Goal: Task Accomplishment & Management: Manage account settings

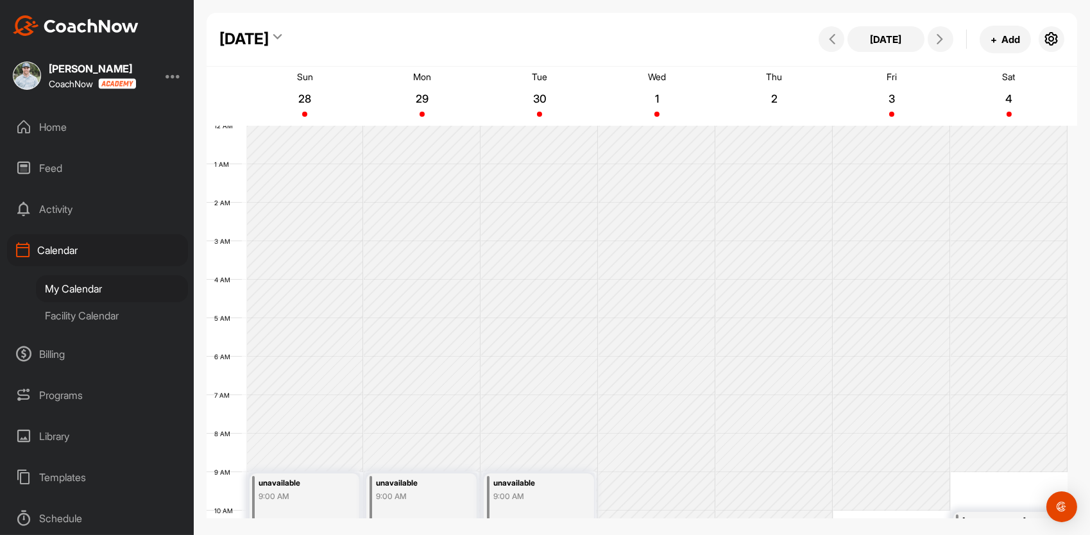
scroll to position [230, 0]
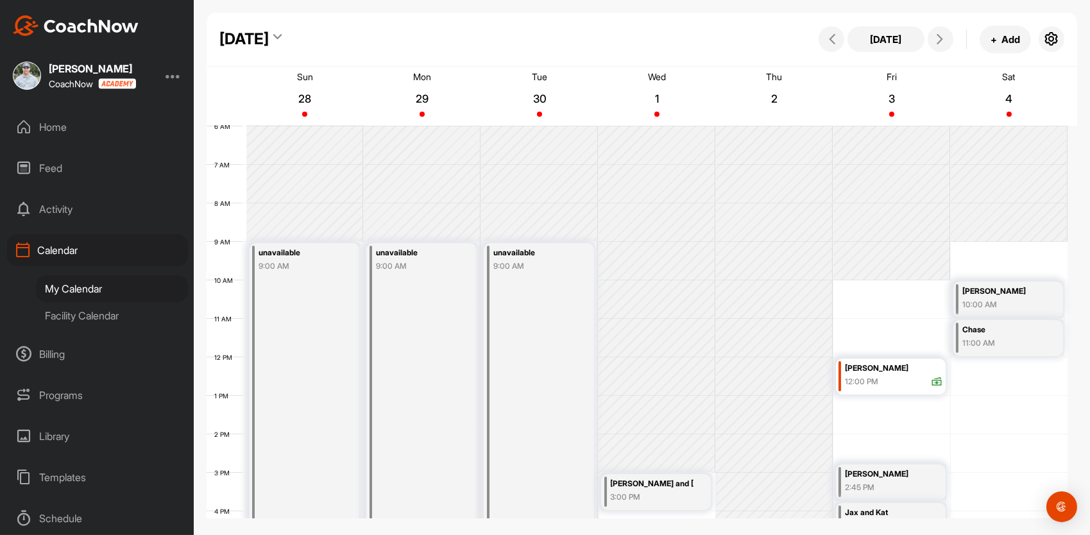
click at [69, 135] on div "Home" at bounding box center [97, 127] width 181 height 32
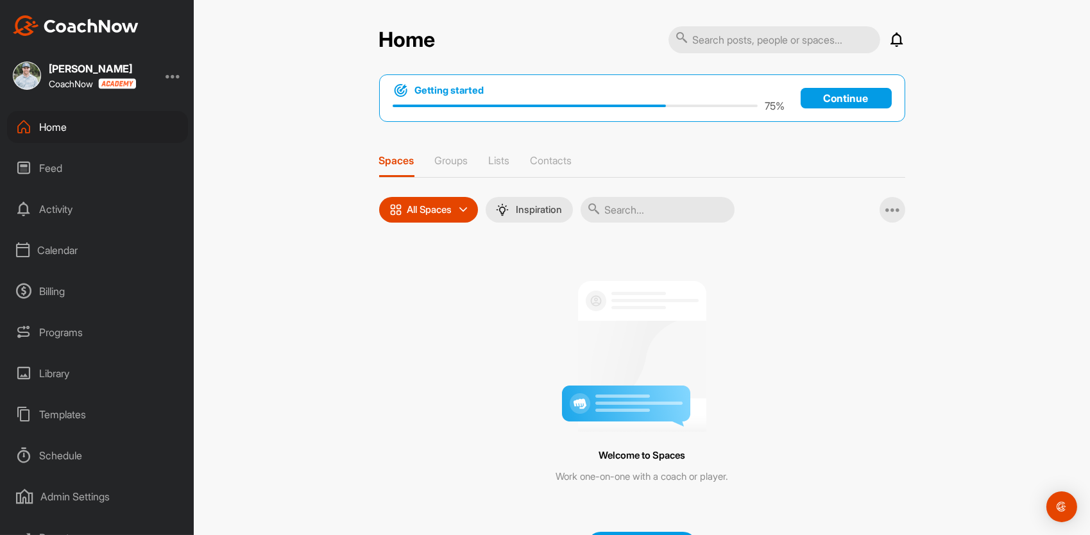
click at [814, 95] on p "Continue" at bounding box center [846, 98] width 91 height 21
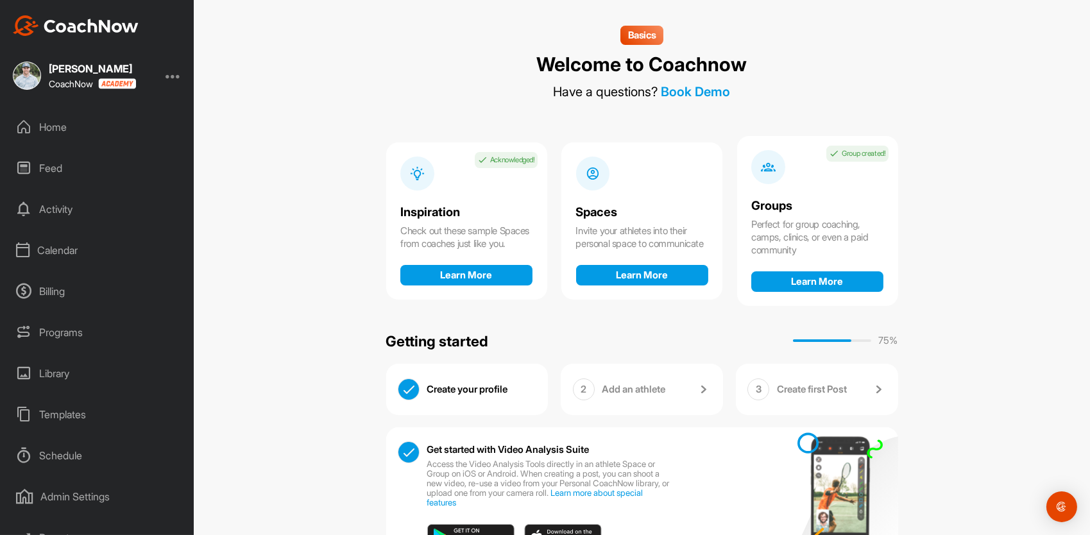
scroll to position [58, 0]
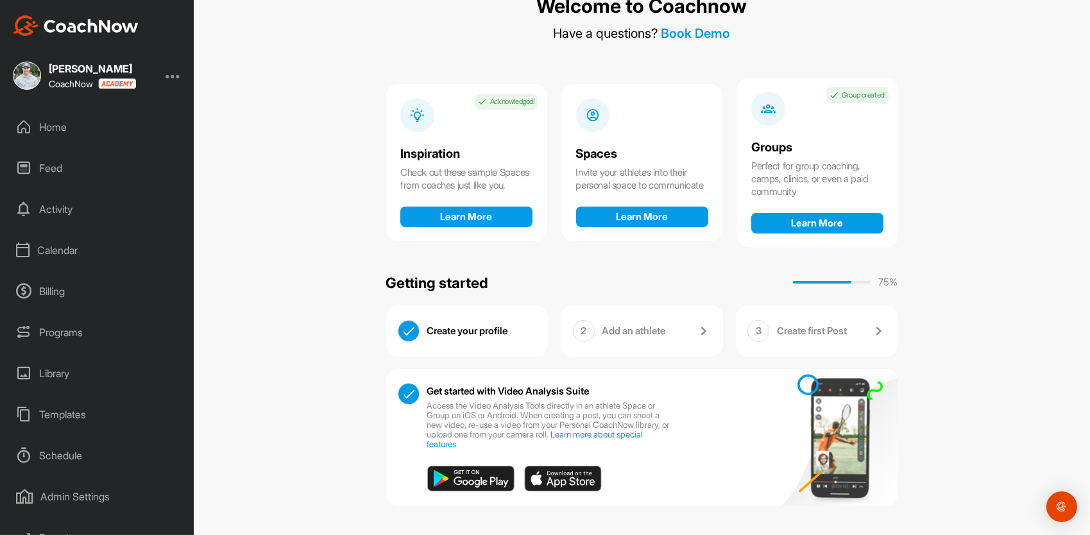
click at [631, 333] on p "Add an athlete" at bounding box center [634, 331] width 64 height 13
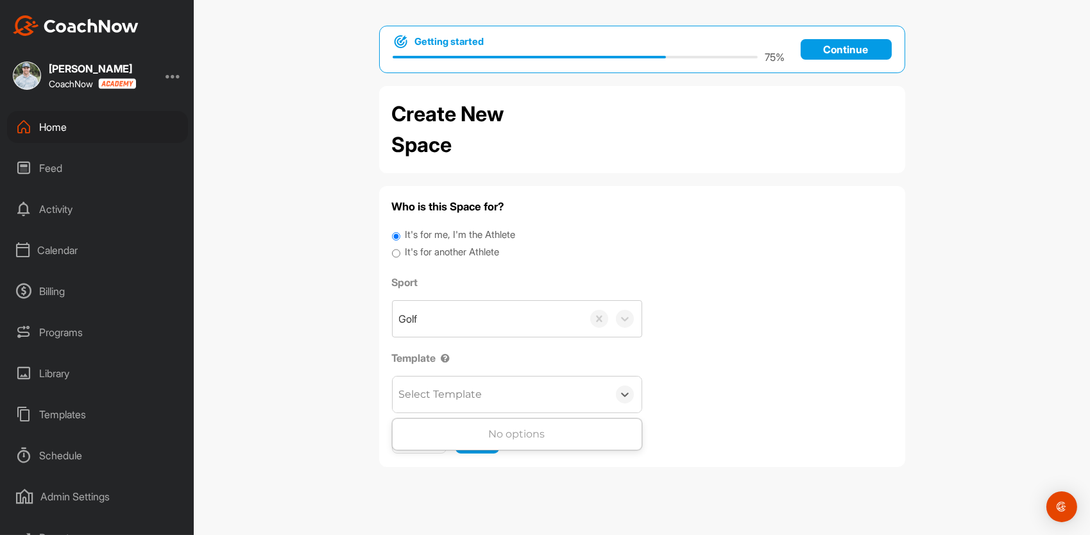
click at [518, 394] on div "Select Template" at bounding box center [501, 395] width 216 height 36
click at [659, 363] on div "Sport Golf Template 0 results available. Use Up and Down to choose options, pre…" at bounding box center [642, 344] width 501 height 139
click at [488, 435] on span "Next" at bounding box center [477, 440] width 23 height 13
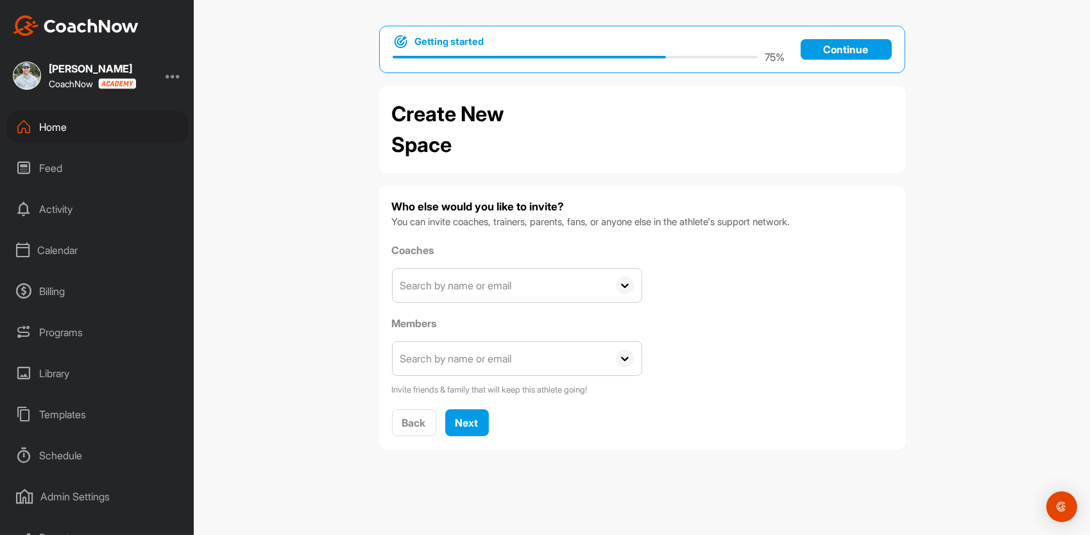
click at [522, 287] on input "text" at bounding box center [501, 285] width 216 height 33
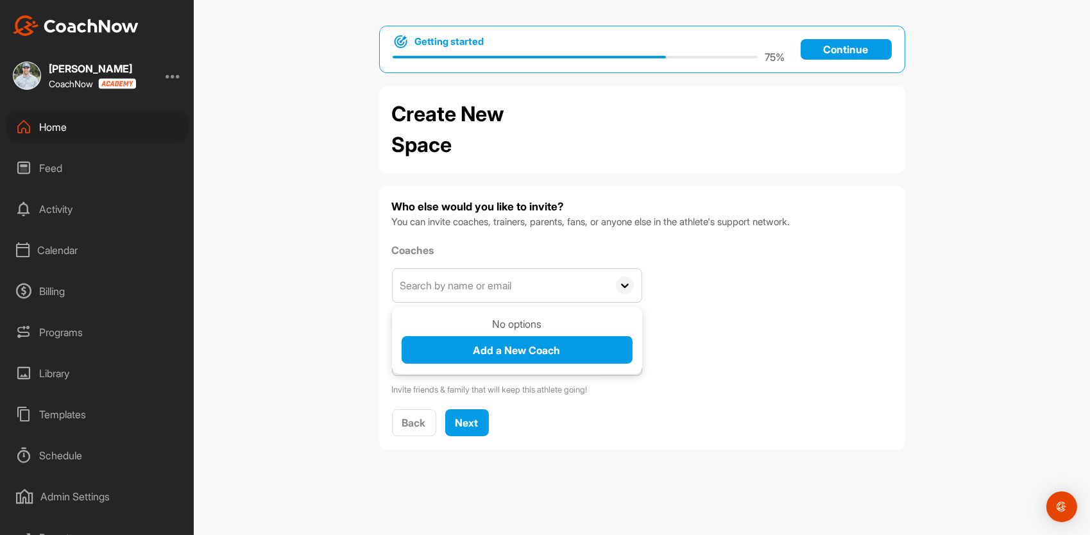
type input "[EMAIL_ADDRESS][DOMAIN_NAME]"
click at [683, 340] on div "Coaches [EMAIL_ADDRESS][DOMAIN_NAME] No options Add a New Coach Members [EMAIL_…" at bounding box center [642, 320] width 501 height 154
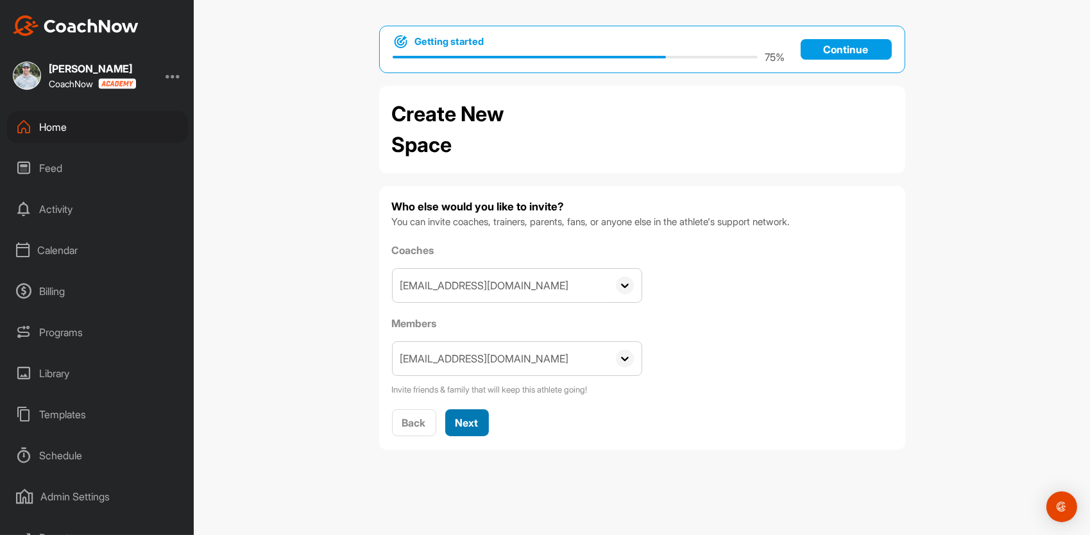
click at [470, 425] on span "Next" at bounding box center [467, 422] width 23 height 13
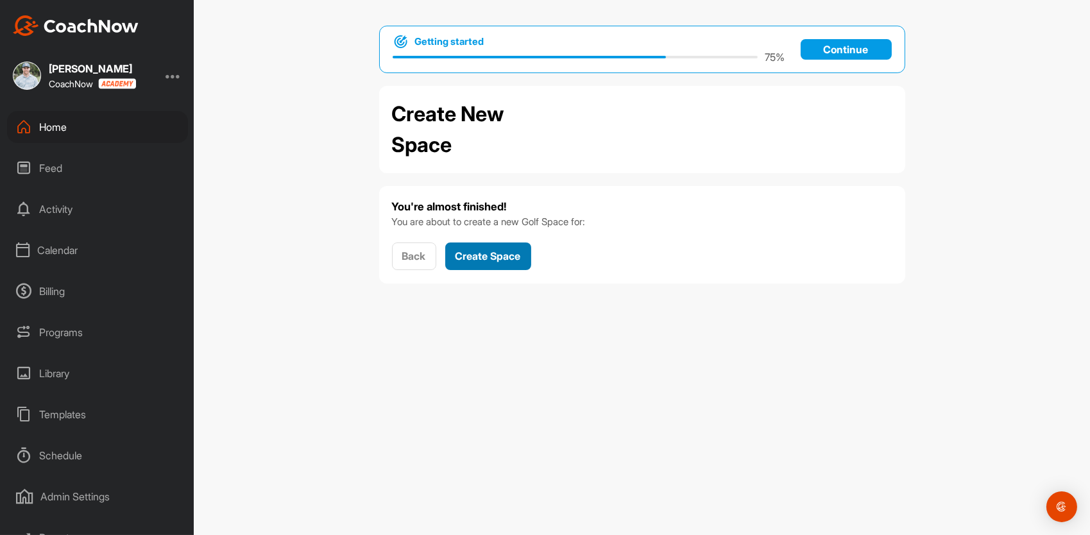
click at [493, 260] on span "Create Space" at bounding box center [488, 256] width 65 height 13
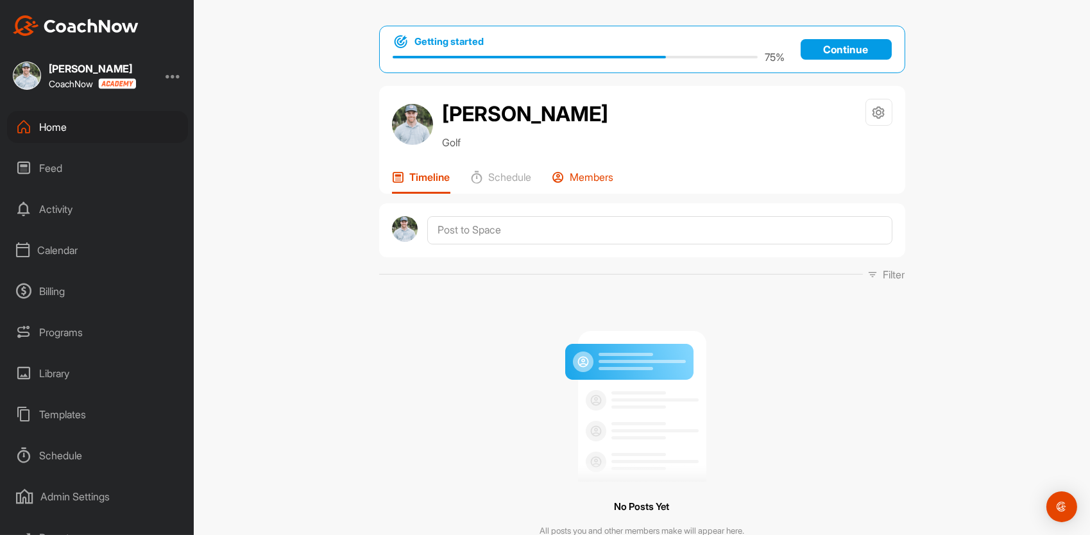
click at [582, 175] on p "Members" at bounding box center [592, 177] width 44 height 13
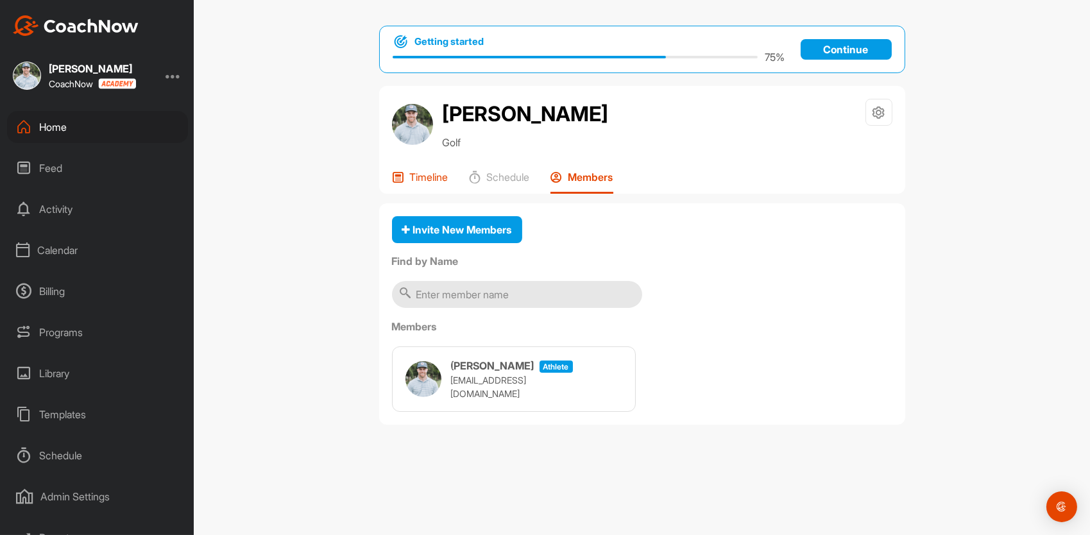
click at [432, 175] on p "Timeline" at bounding box center [429, 177] width 39 height 13
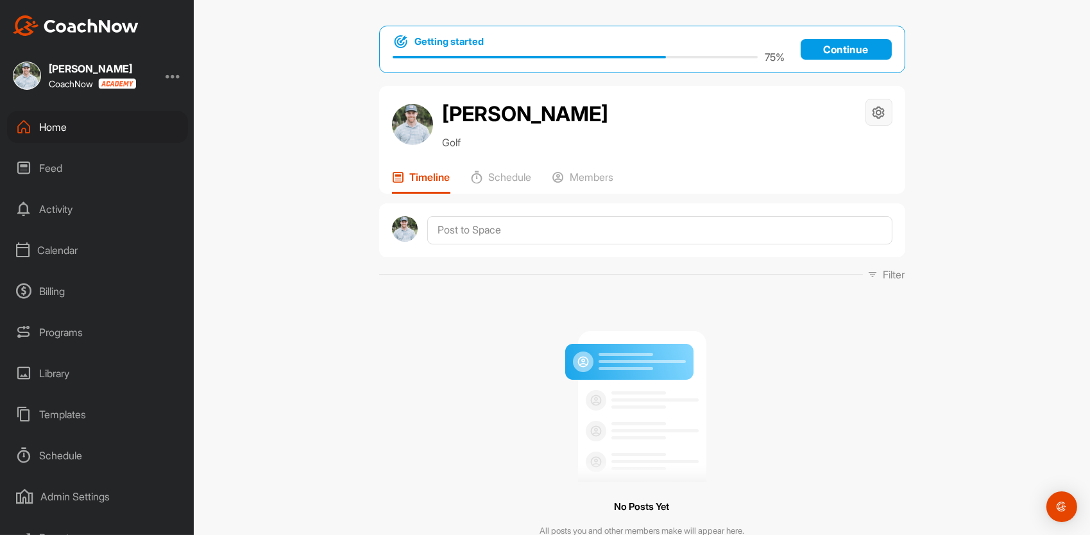
click at [871, 115] on icon at bounding box center [878, 112] width 15 height 15
click at [848, 157] on li "Space Settings" at bounding box center [840, 148] width 105 height 41
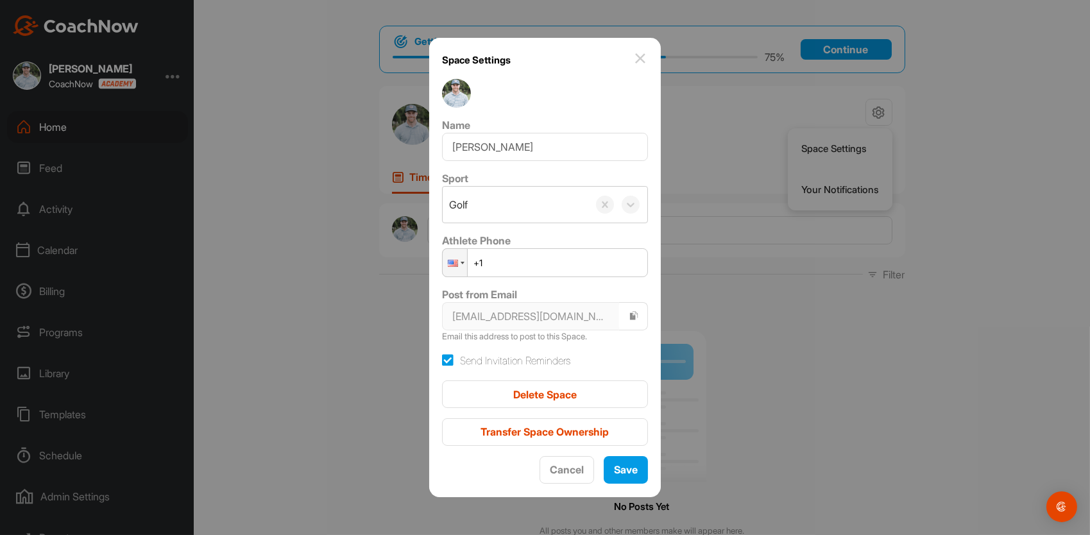
click at [633, 60] on img at bounding box center [640, 58] width 15 height 15
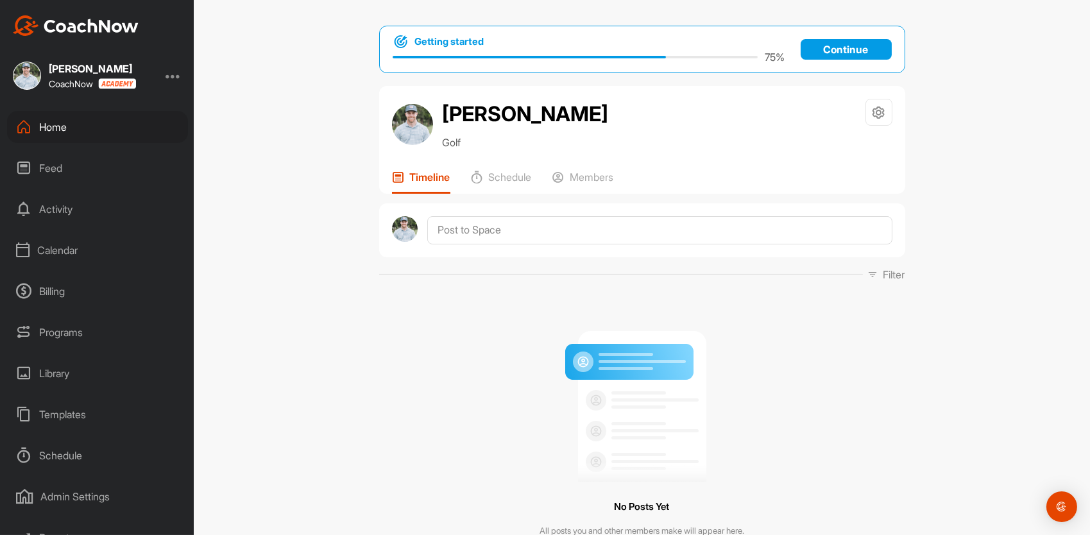
click at [55, 166] on div "Feed" at bounding box center [97, 168] width 181 height 32
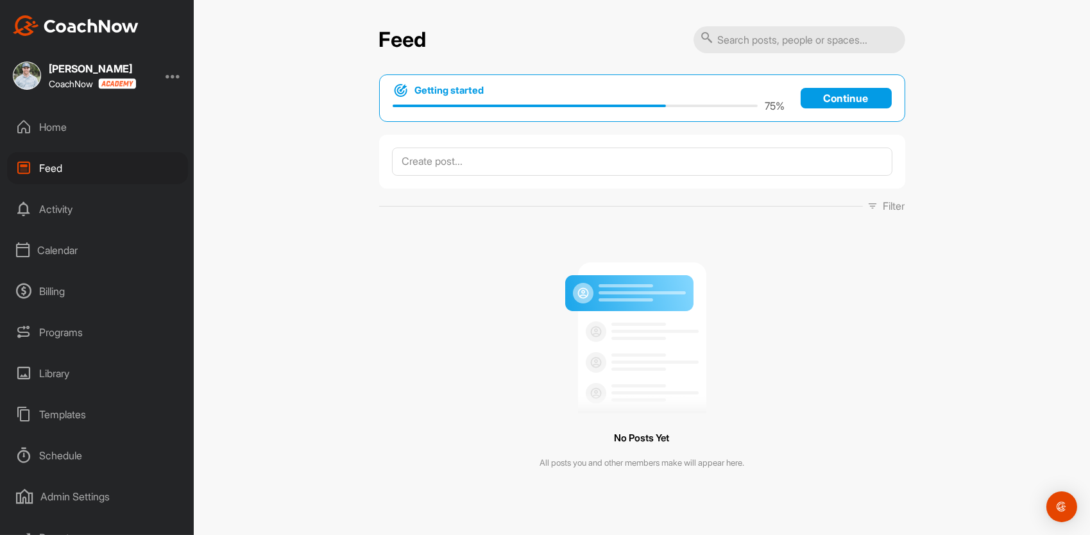
click at [53, 129] on div "Home" at bounding box center [97, 127] width 181 height 32
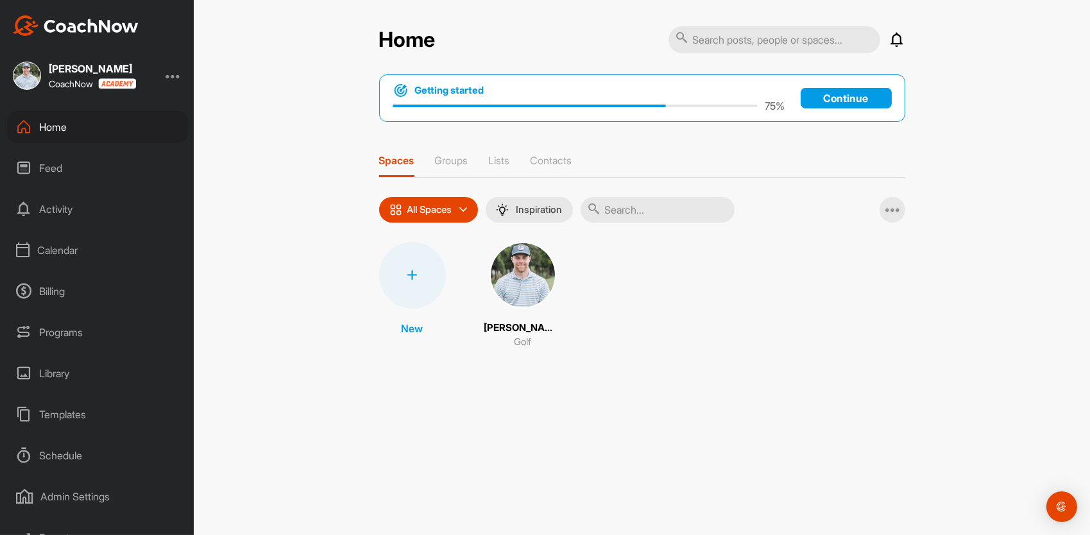
click at [418, 280] on div at bounding box center [412, 275] width 67 height 67
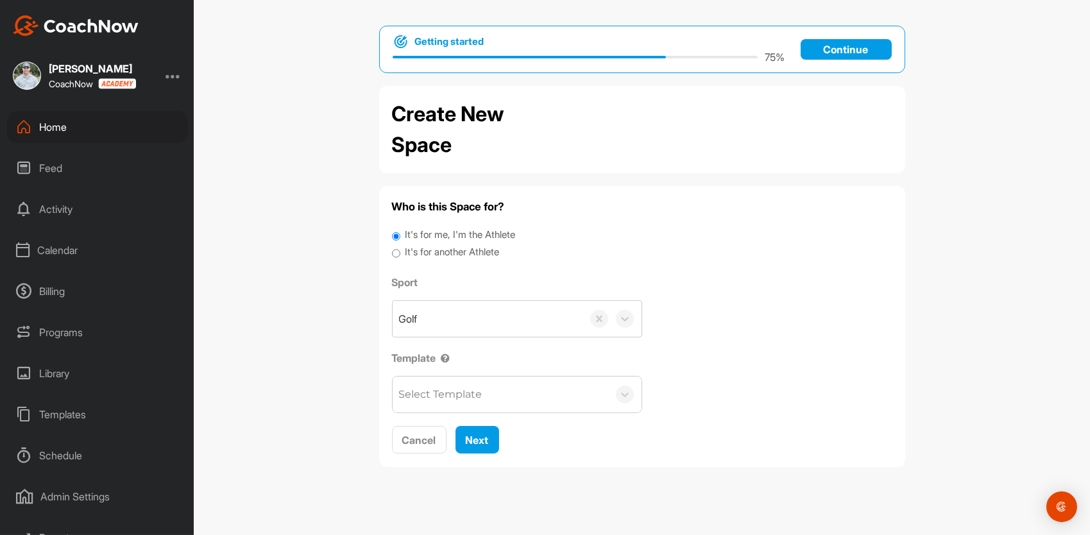
click at [505, 394] on div "Select Template" at bounding box center [501, 395] width 216 height 36
click at [565, 364] on label "Template" at bounding box center [517, 357] width 250 height 15
click at [393, 249] on input "It's for another Athlete" at bounding box center [396, 253] width 8 height 17
radio input "true"
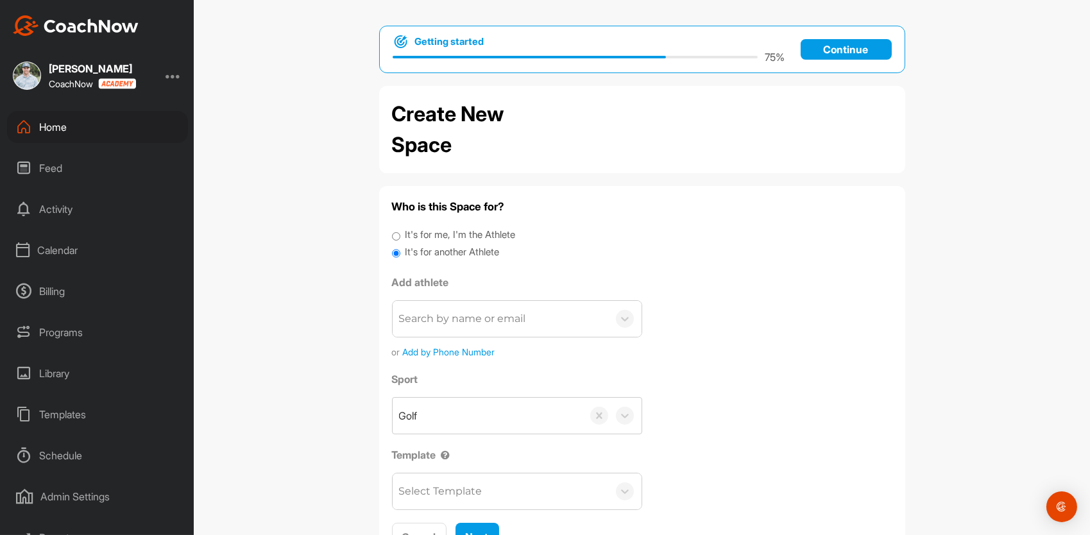
click at [440, 309] on div "Search by name or email" at bounding box center [501, 319] width 216 height 36
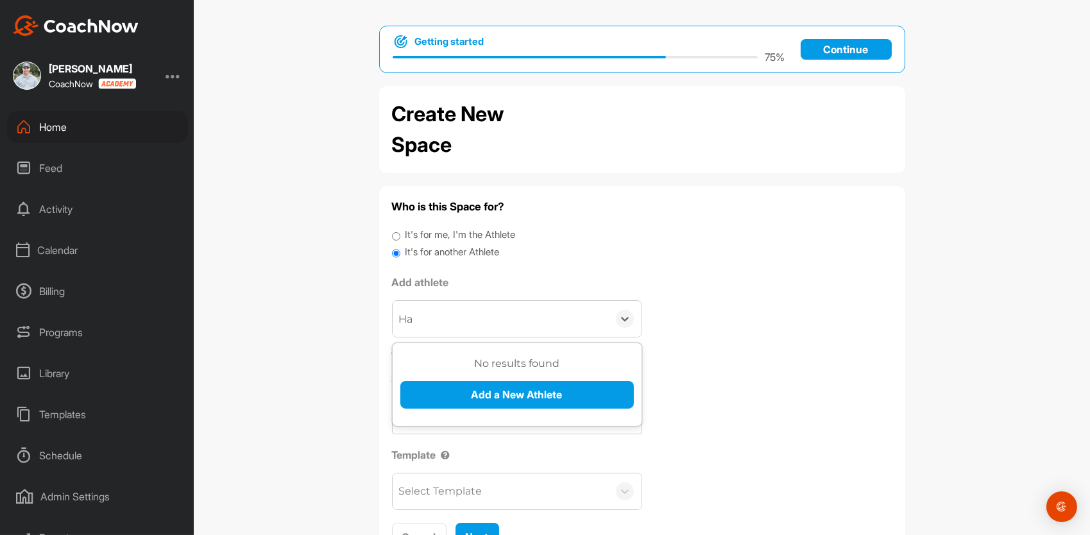
type input "H"
type input "m"
type input "brax"
click at [517, 391] on button "Add a New Athlete" at bounding box center [517, 395] width 234 height 28
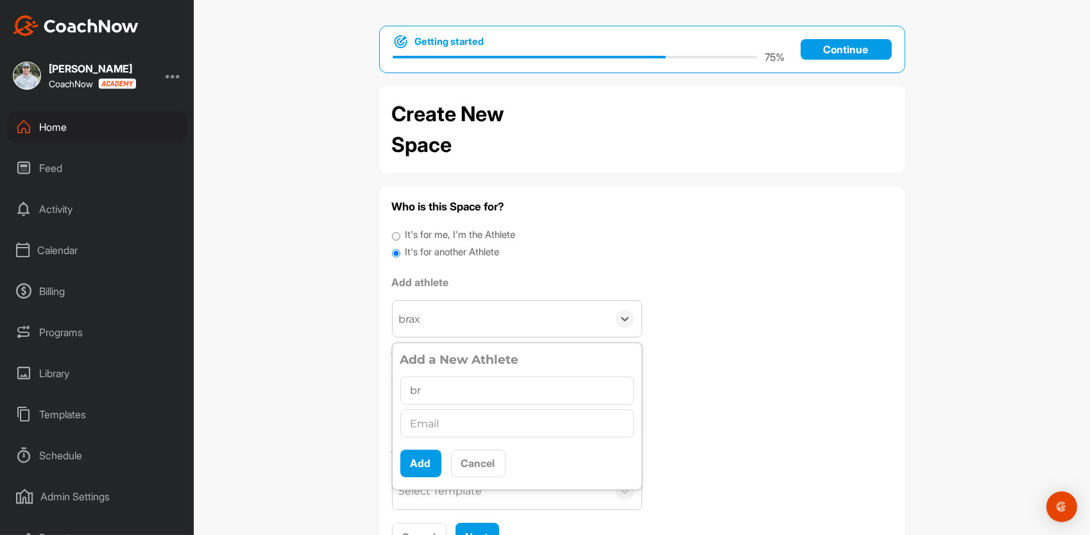
type input "b"
click at [468, 455] on button "Cancel" at bounding box center [478, 464] width 55 height 28
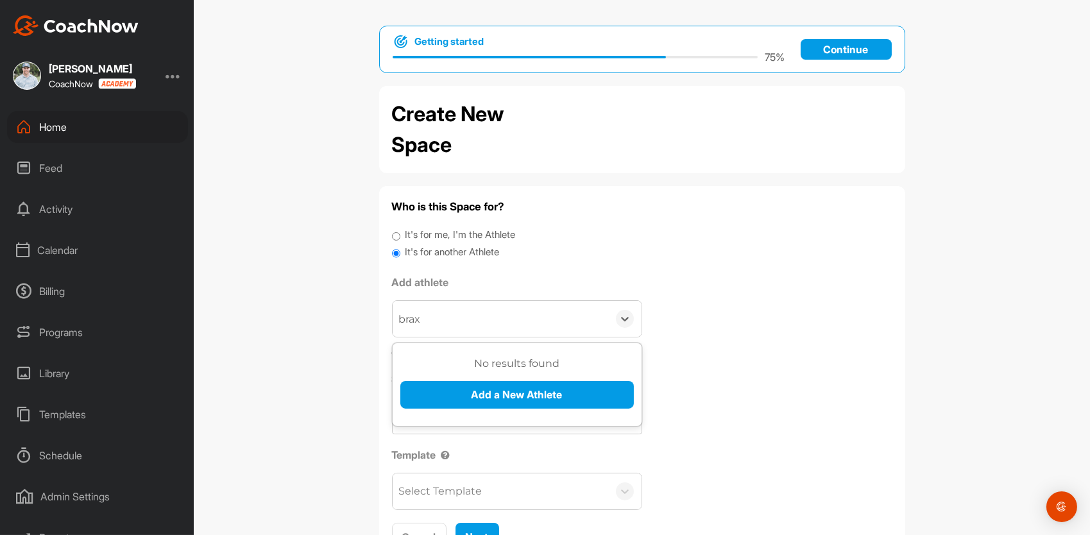
scroll to position [7, 0]
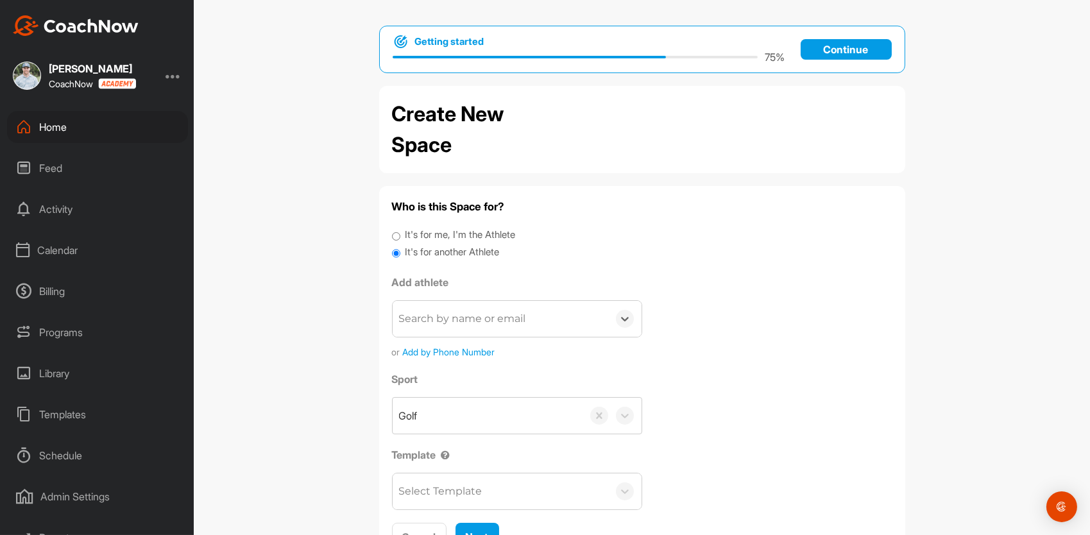
click at [610, 318] on div at bounding box center [624, 319] width 33 height 18
click at [46, 123] on div "Home" at bounding box center [97, 127] width 181 height 32
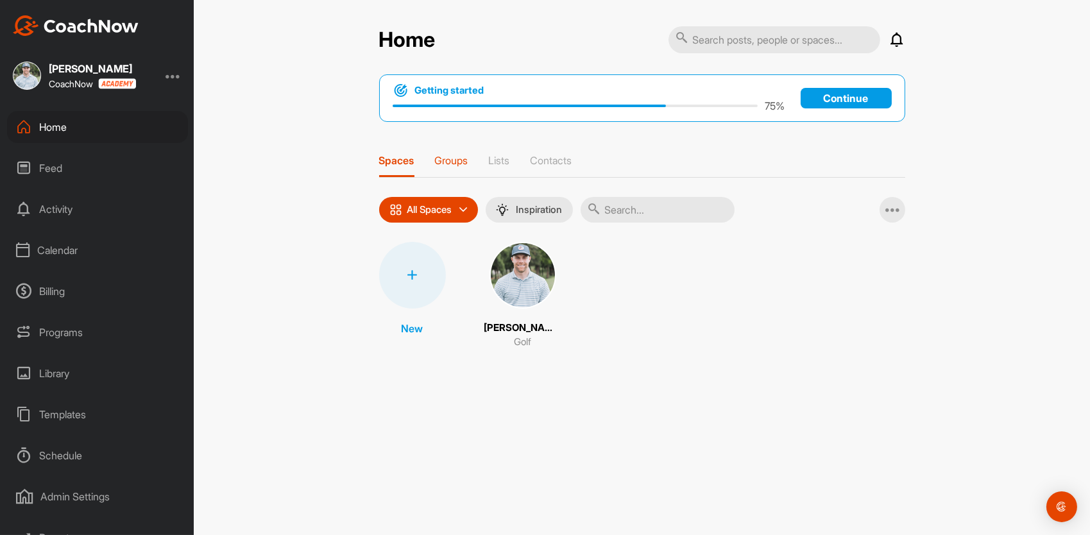
click at [447, 159] on p "Groups" at bounding box center [451, 160] width 33 height 13
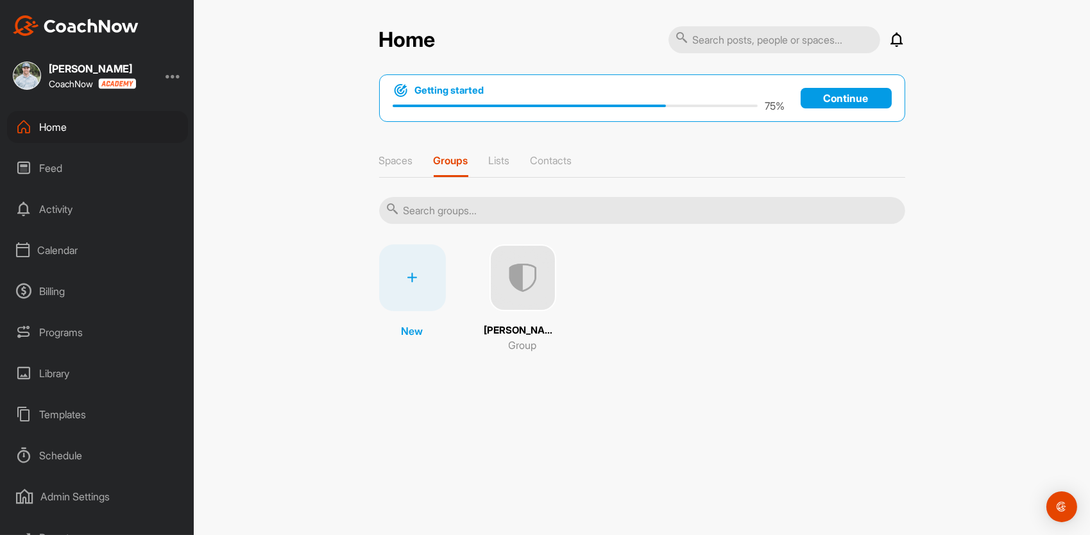
click at [511, 295] on img at bounding box center [523, 277] width 67 height 67
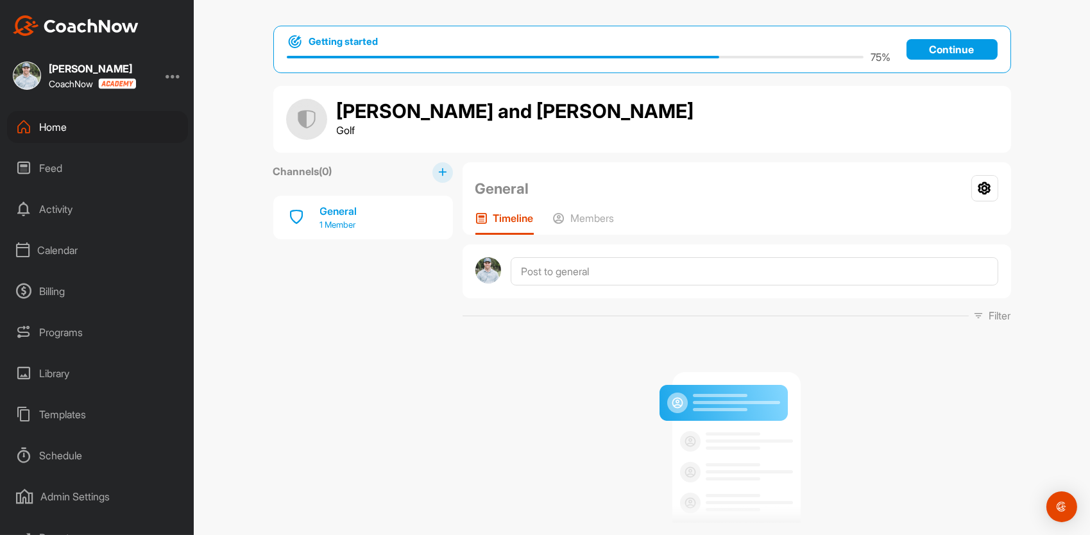
click at [336, 214] on div "General" at bounding box center [338, 210] width 37 height 15
click at [336, 225] on p "1 Member" at bounding box center [338, 225] width 37 height 13
click at [984, 187] on icon at bounding box center [985, 188] width 27 height 26
click at [952, 226] on li "Group Settings" at bounding box center [946, 225] width 105 height 41
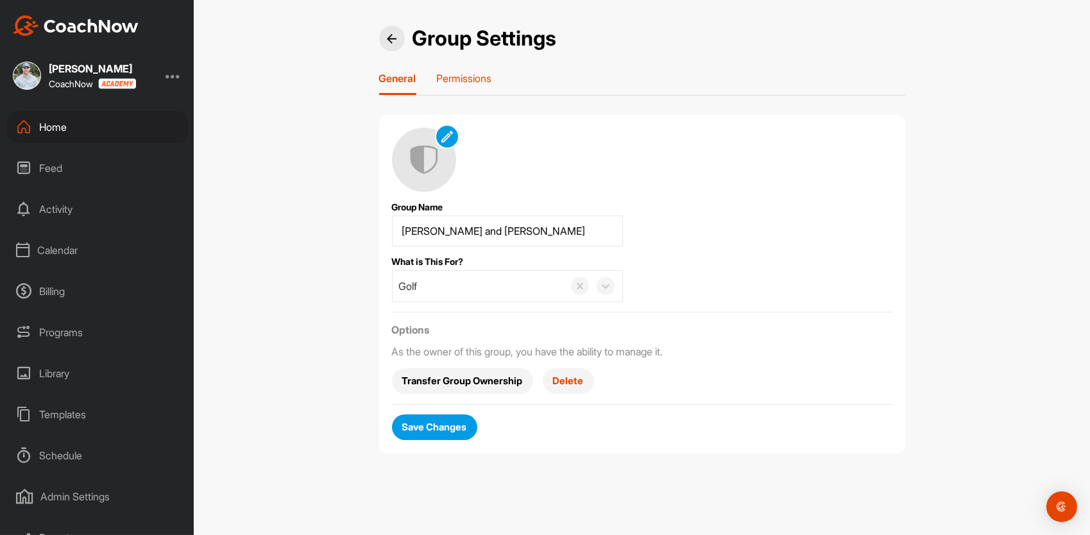
click at [461, 80] on p "Permissions" at bounding box center [464, 78] width 55 height 13
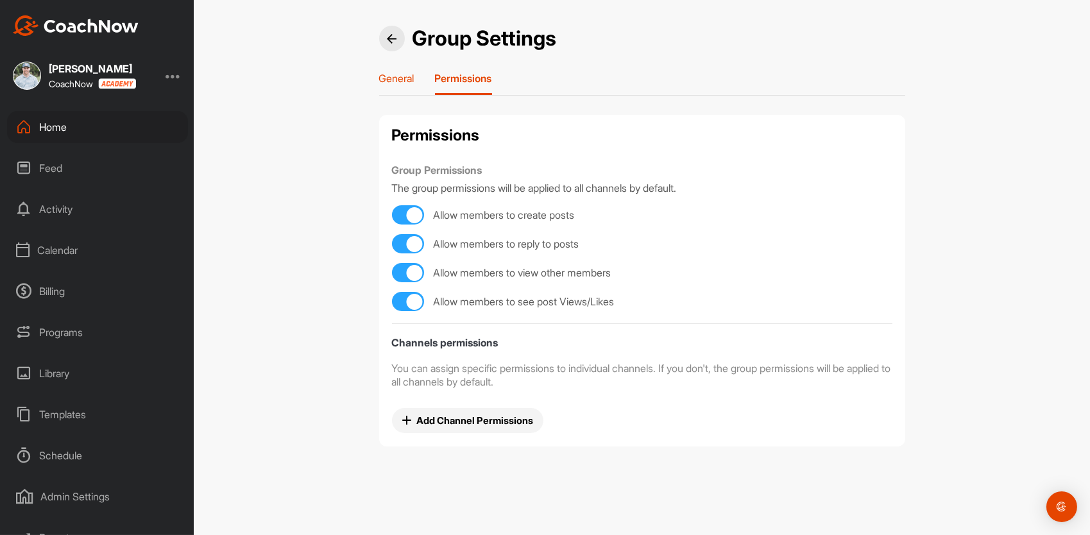
click at [398, 79] on p "General" at bounding box center [396, 78] width 35 height 13
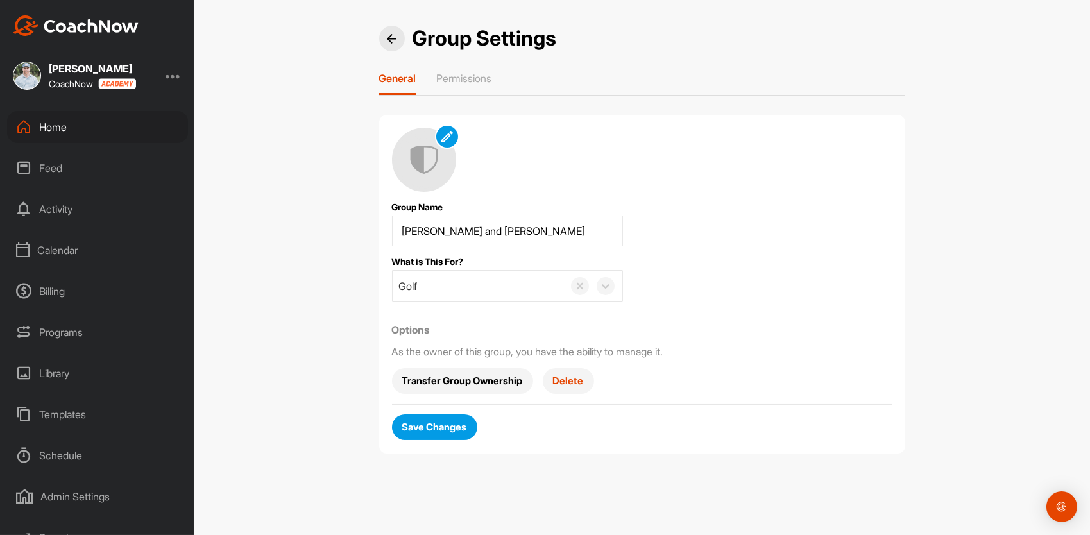
click at [58, 132] on div "Home" at bounding box center [97, 127] width 181 height 32
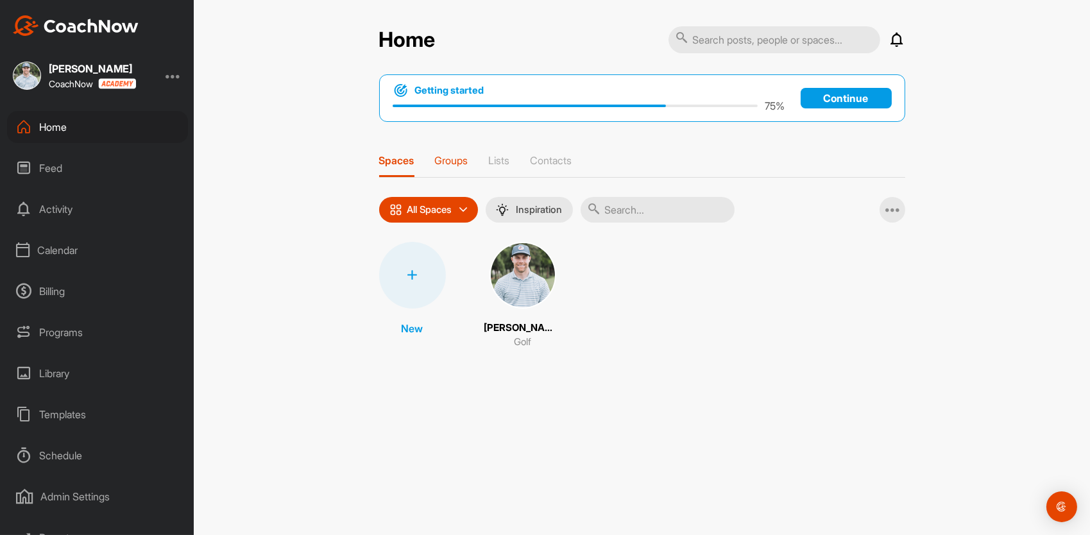
click at [459, 165] on p "Groups" at bounding box center [451, 160] width 33 height 13
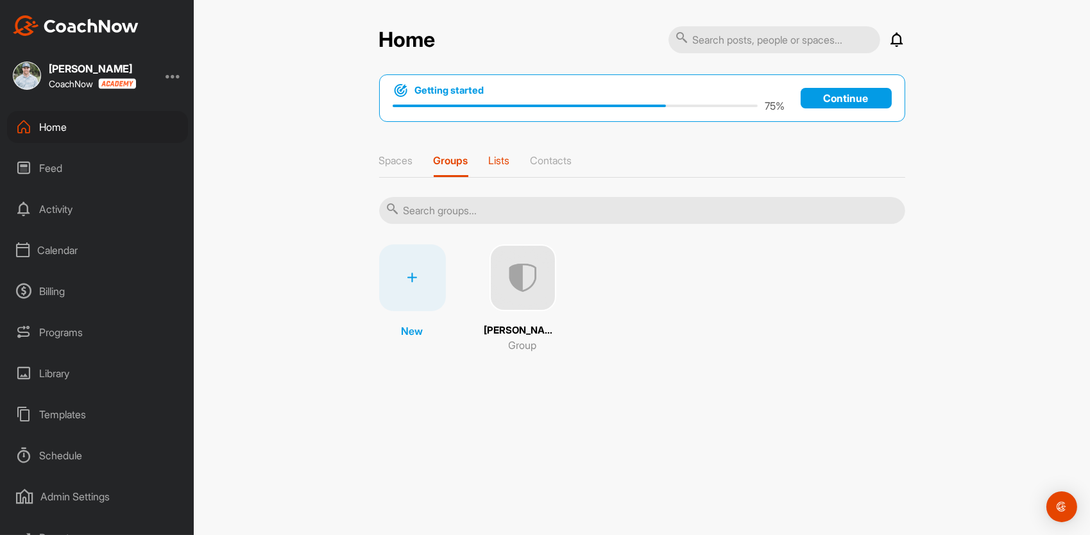
click at [508, 161] on p "Lists" at bounding box center [499, 160] width 21 height 13
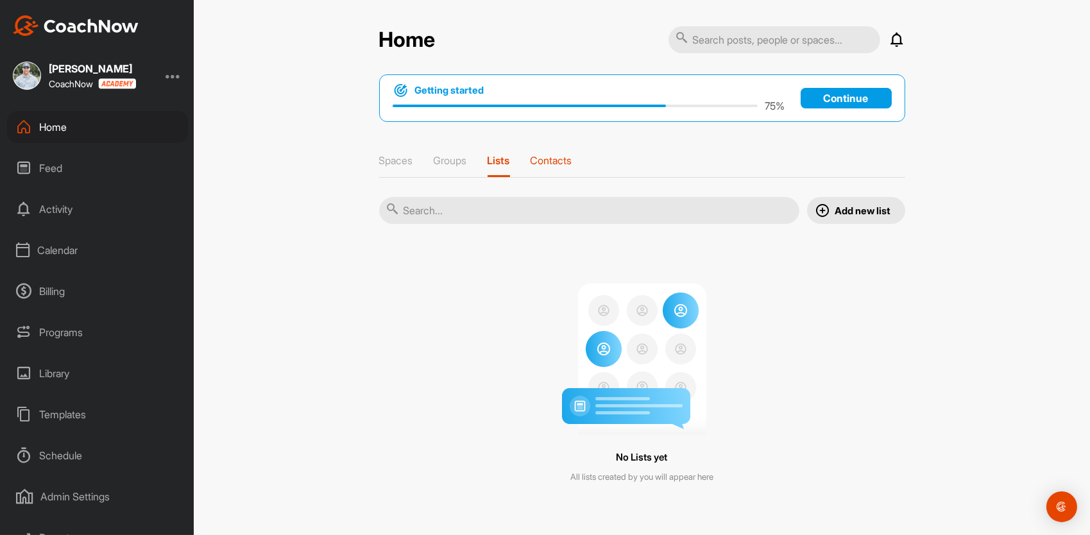
click at [553, 165] on p "Contacts" at bounding box center [552, 160] width 42 height 13
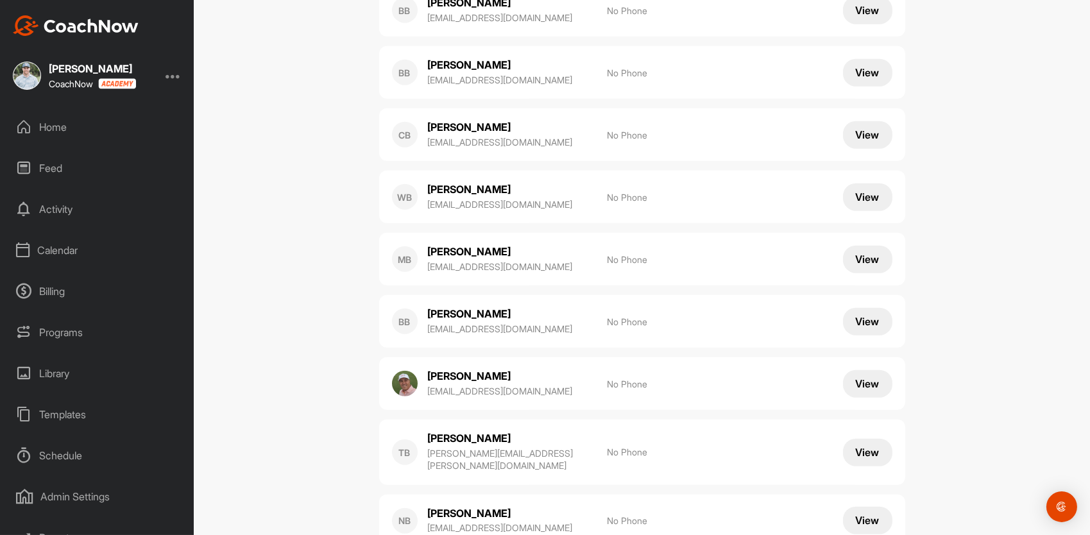
scroll to position [2642, 0]
click at [406, 370] on img at bounding box center [405, 383] width 26 height 26
click at [435, 368] on p "[PERSON_NAME]" at bounding box center [492, 375] width 128 height 14
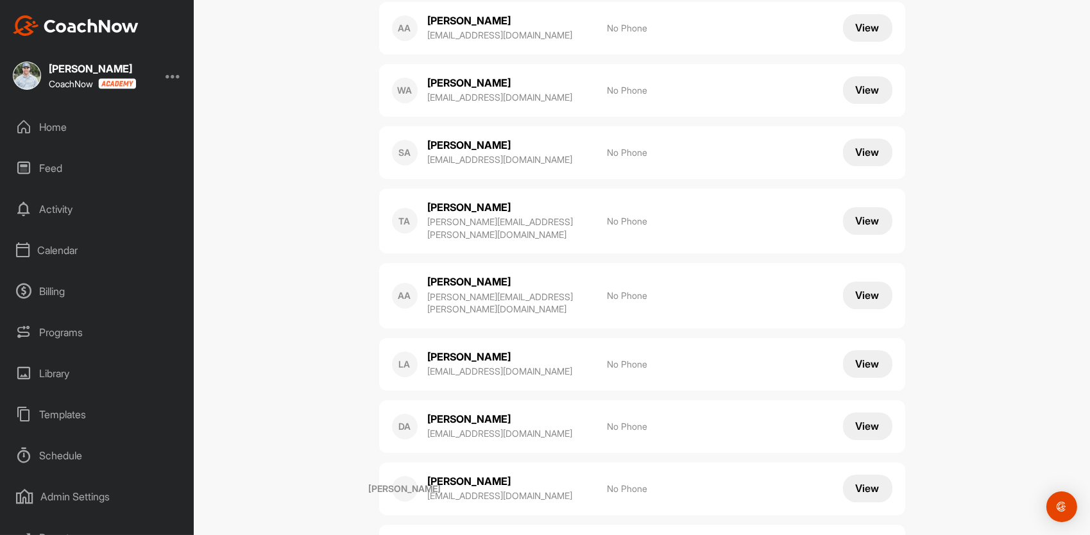
scroll to position [0, 0]
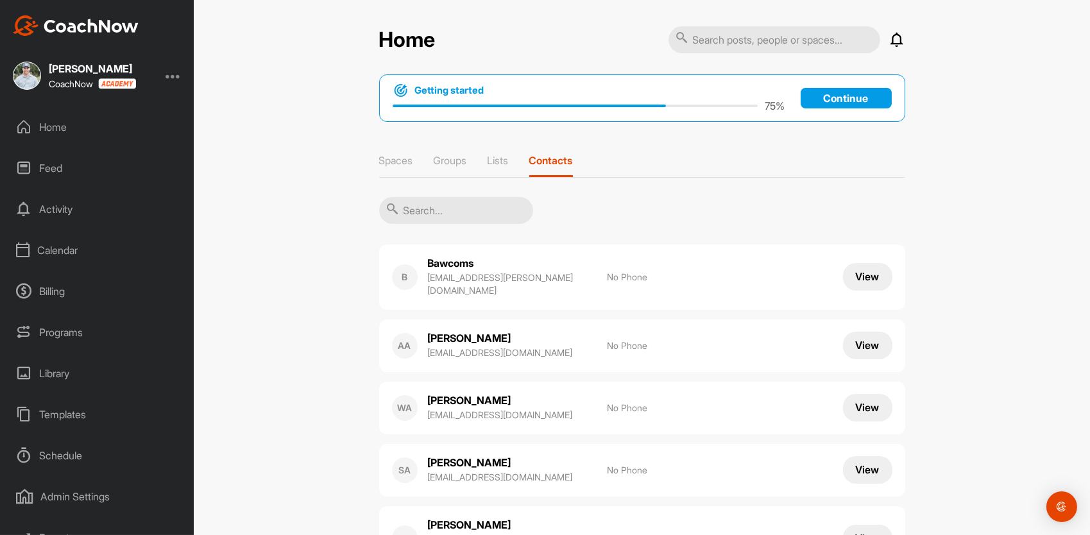
click at [37, 125] on div "Home" at bounding box center [97, 127] width 181 height 32
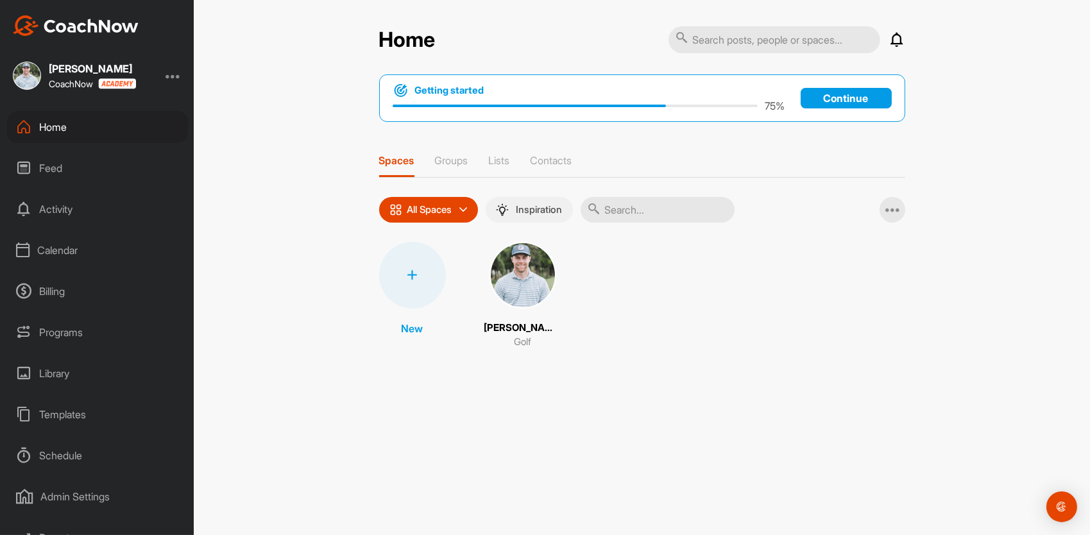
click at [549, 212] on p "Inspiration" at bounding box center [540, 210] width 46 height 10
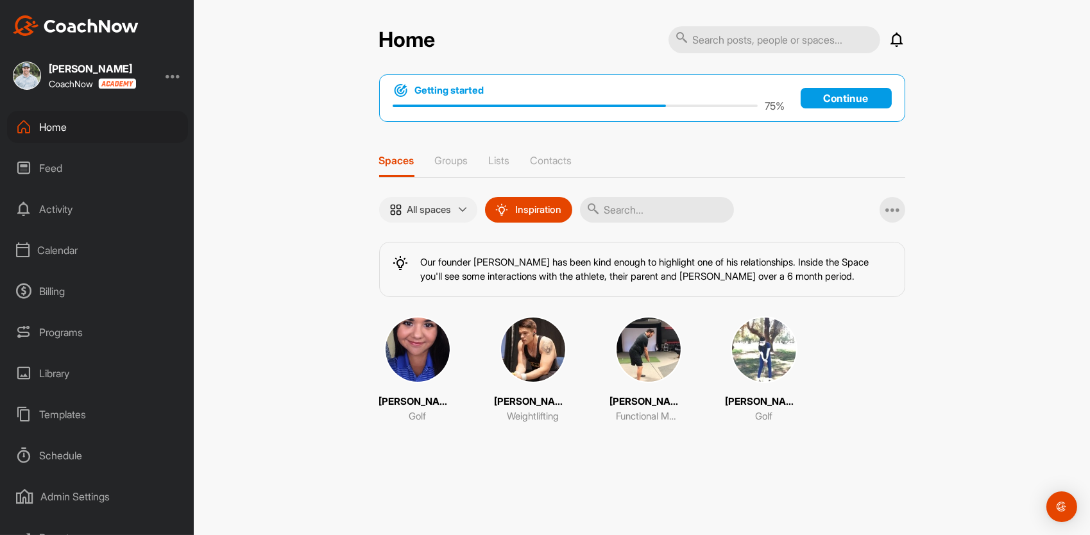
click at [409, 209] on p "All spaces" at bounding box center [429, 210] width 44 height 10
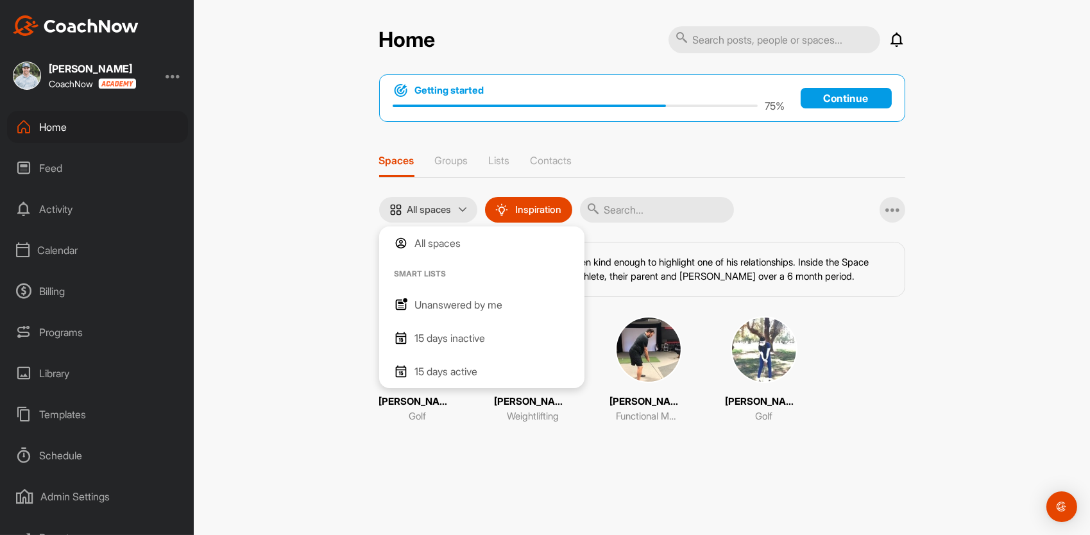
click at [407, 245] on div "All spaces" at bounding box center [428, 243] width 67 height 15
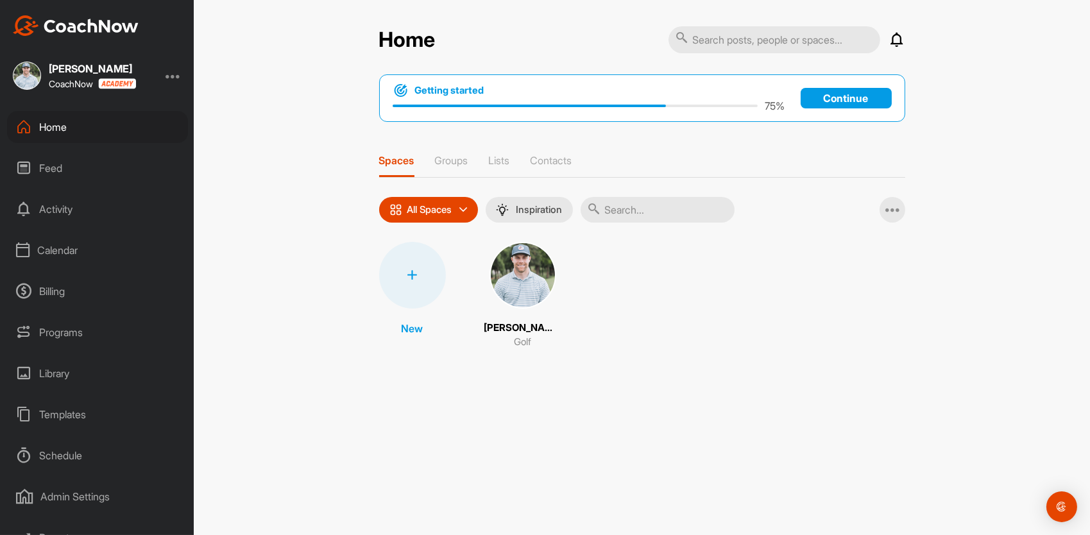
click at [49, 173] on div "Feed" at bounding box center [97, 168] width 181 height 32
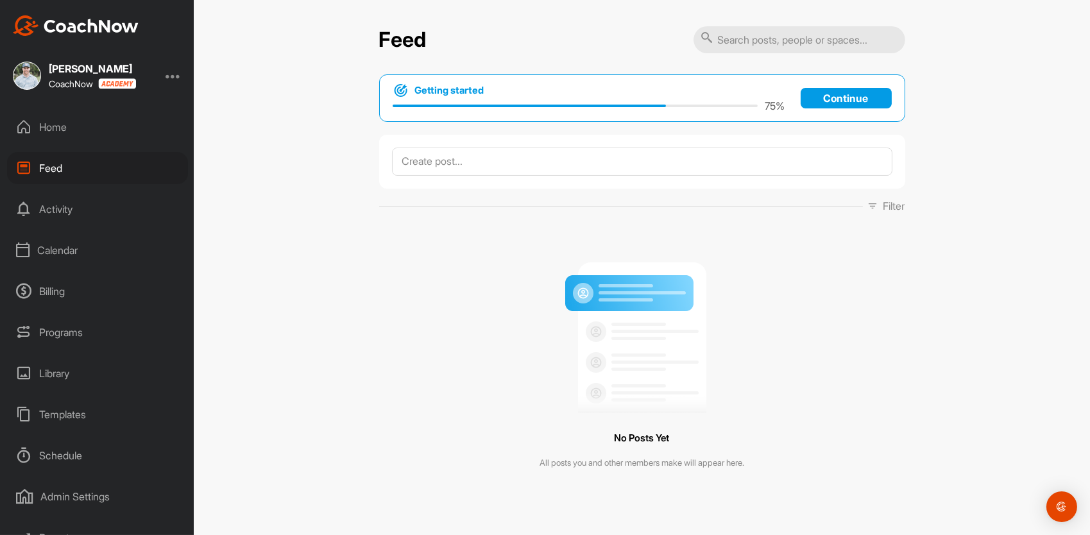
click at [53, 260] on div "Calendar" at bounding box center [97, 250] width 181 height 32
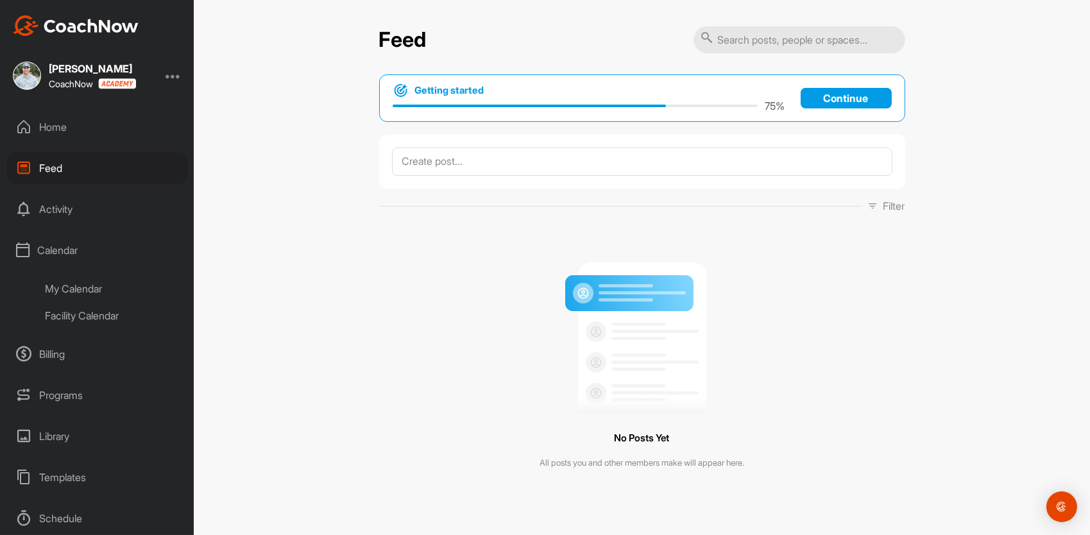
click at [64, 284] on div "My Calendar" at bounding box center [112, 288] width 152 height 27
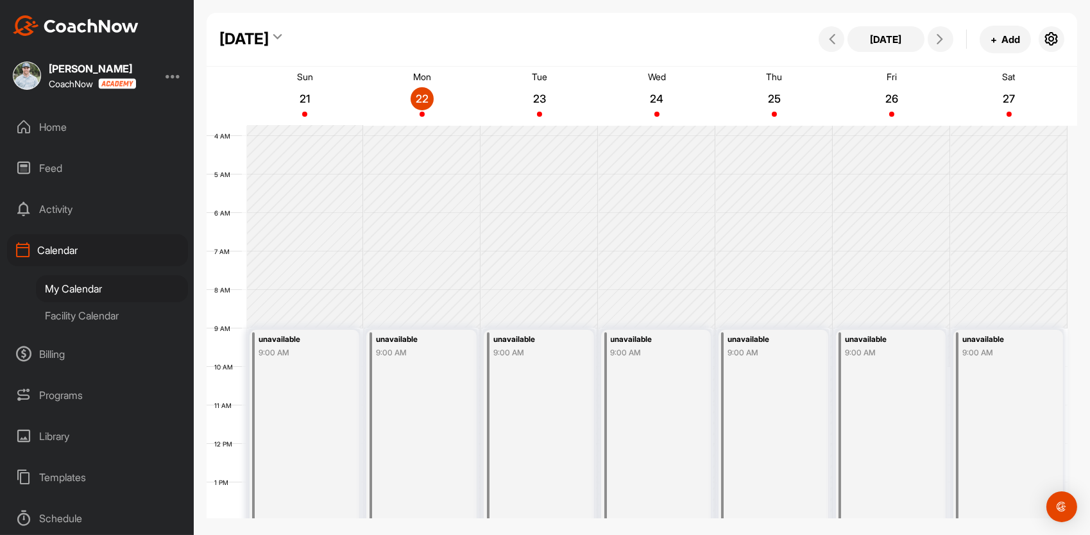
scroll to position [128, 0]
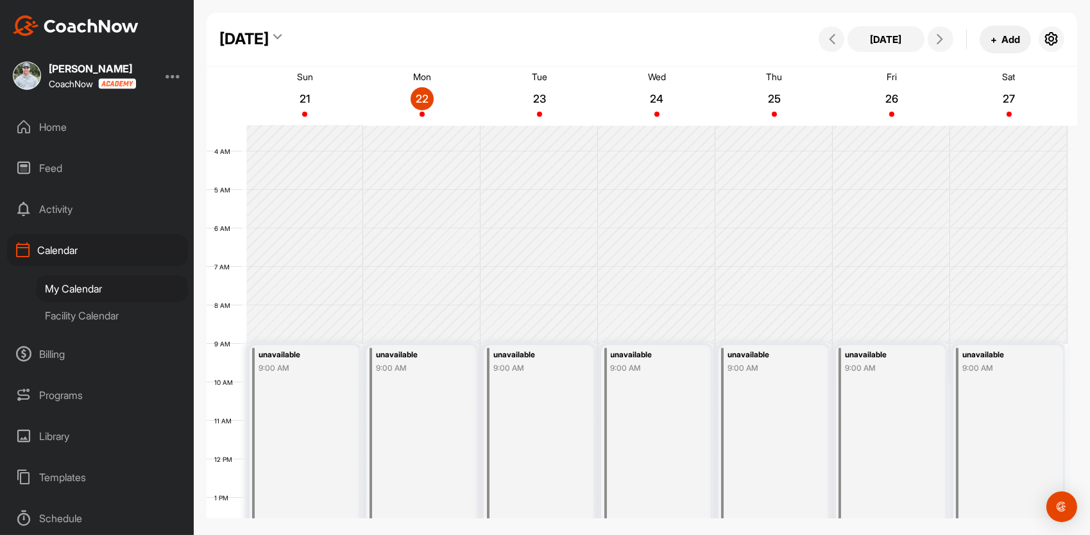
click at [1015, 32] on button "+ Add" at bounding box center [1005, 40] width 51 height 28
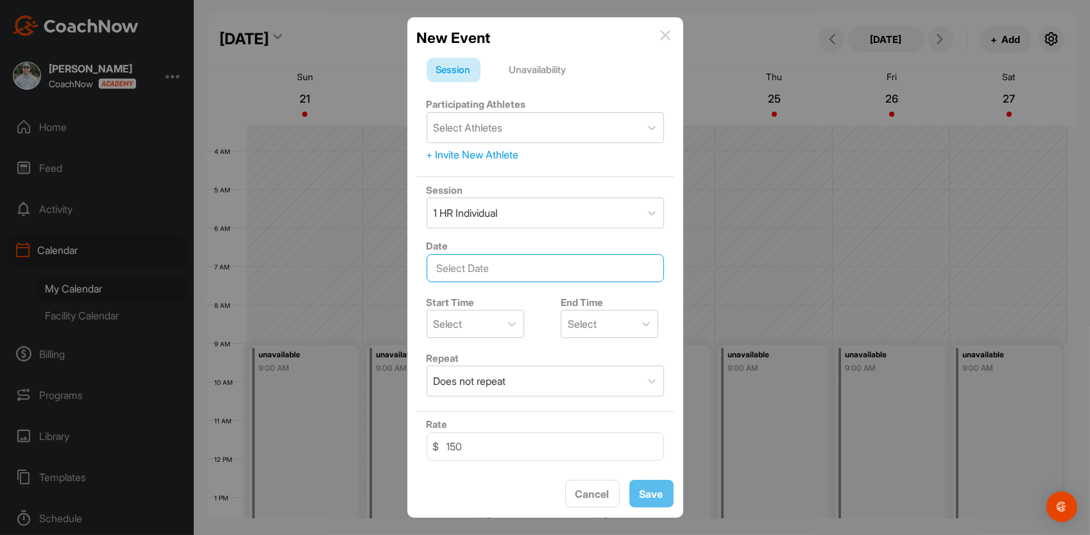
click at [477, 275] on input "text" at bounding box center [545, 268] width 237 height 28
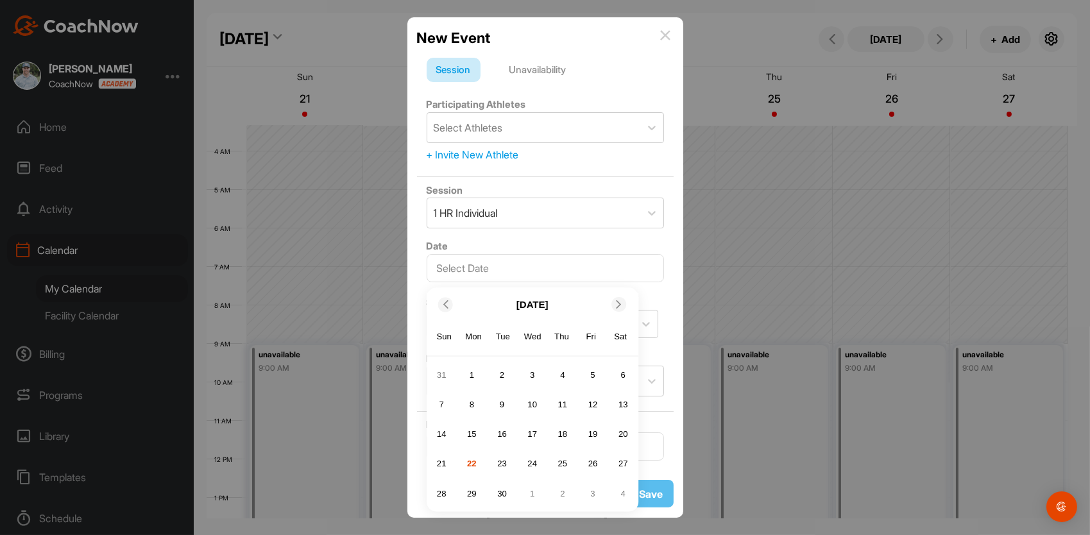
click at [670, 32] on div "New Event" at bounding box center [545, 38] width 257 height 22
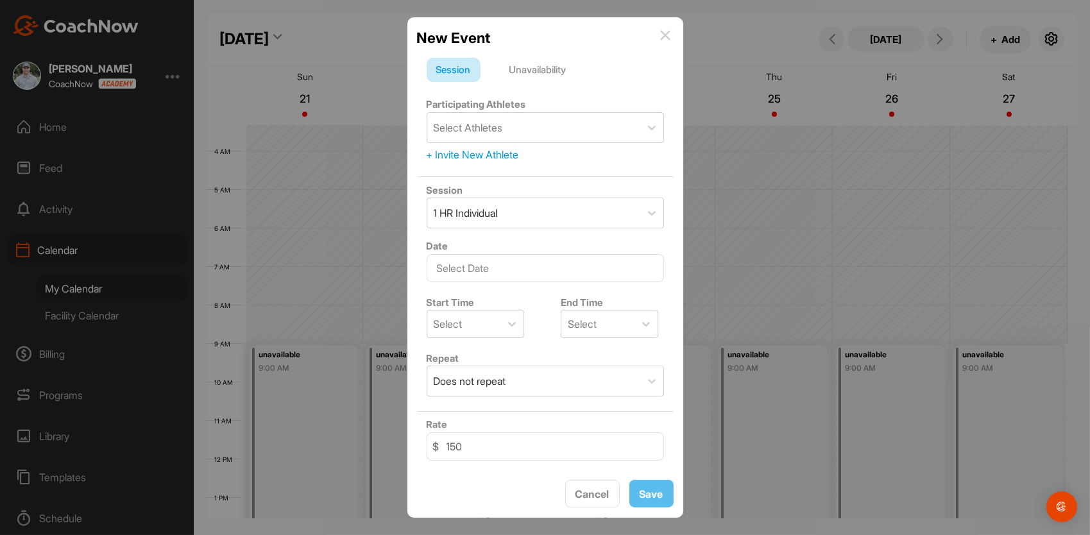
click at [666, 34] on img at bounding box center [665, 35] width 10 height 10
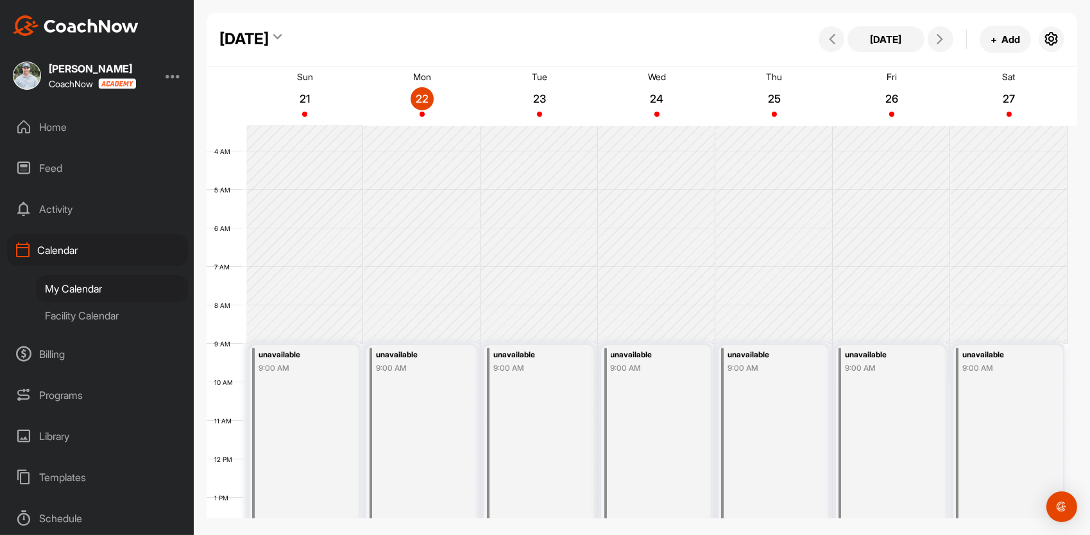
click at [57, 164] on div "Feed" at bounding box center [97, 168] width 181 height 32
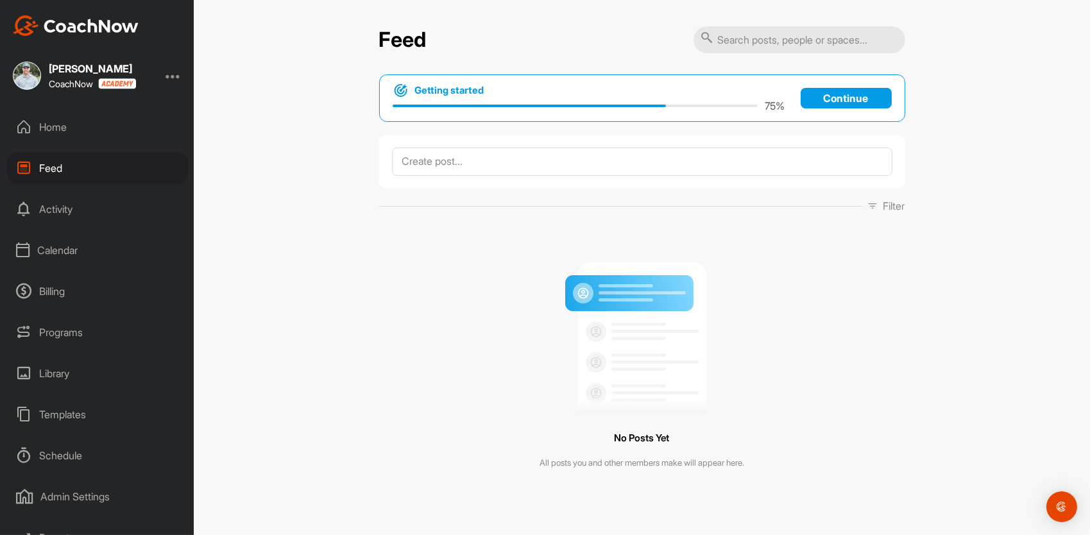
click at [62, 219] on div "Activity" at bounding box center [97, 209] width 181 height 32
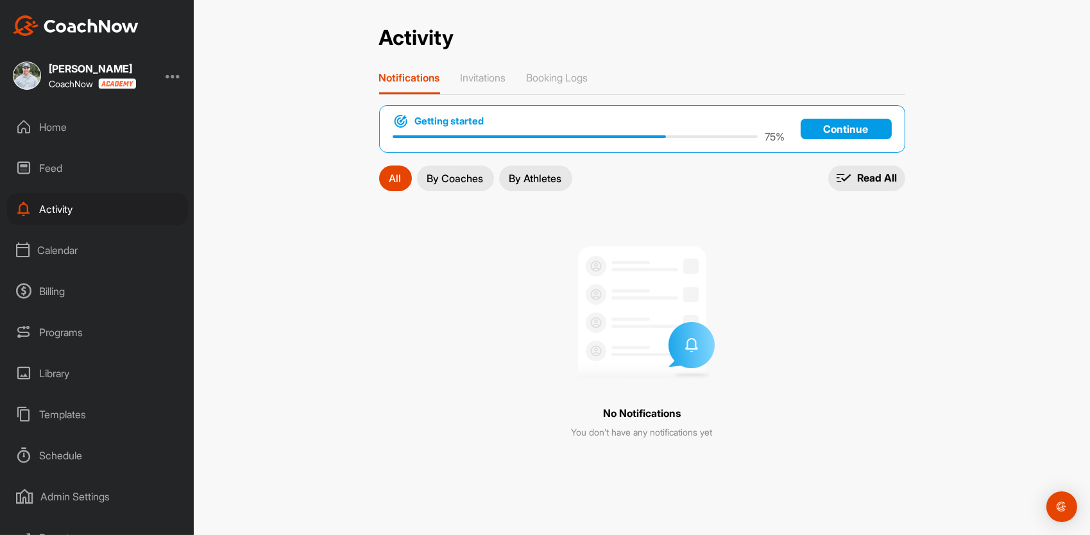
click at [51, 460] on div "Schedule" at bounding box center [97, 456] width 181 height 32
